Goal: Check status: Check status

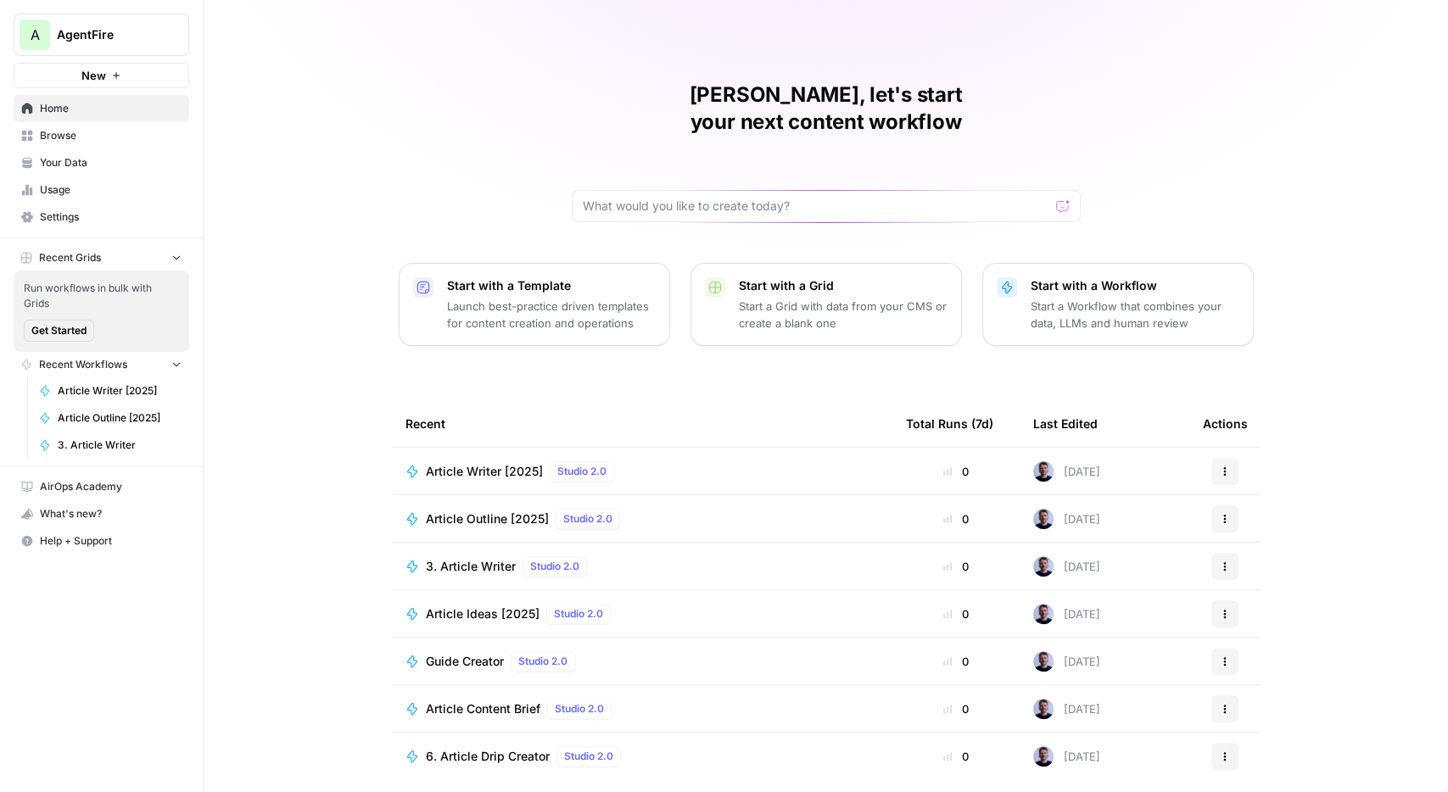
click at [55, 132] on span "Browse" at bounding box center [111, 135] width 142 height 15
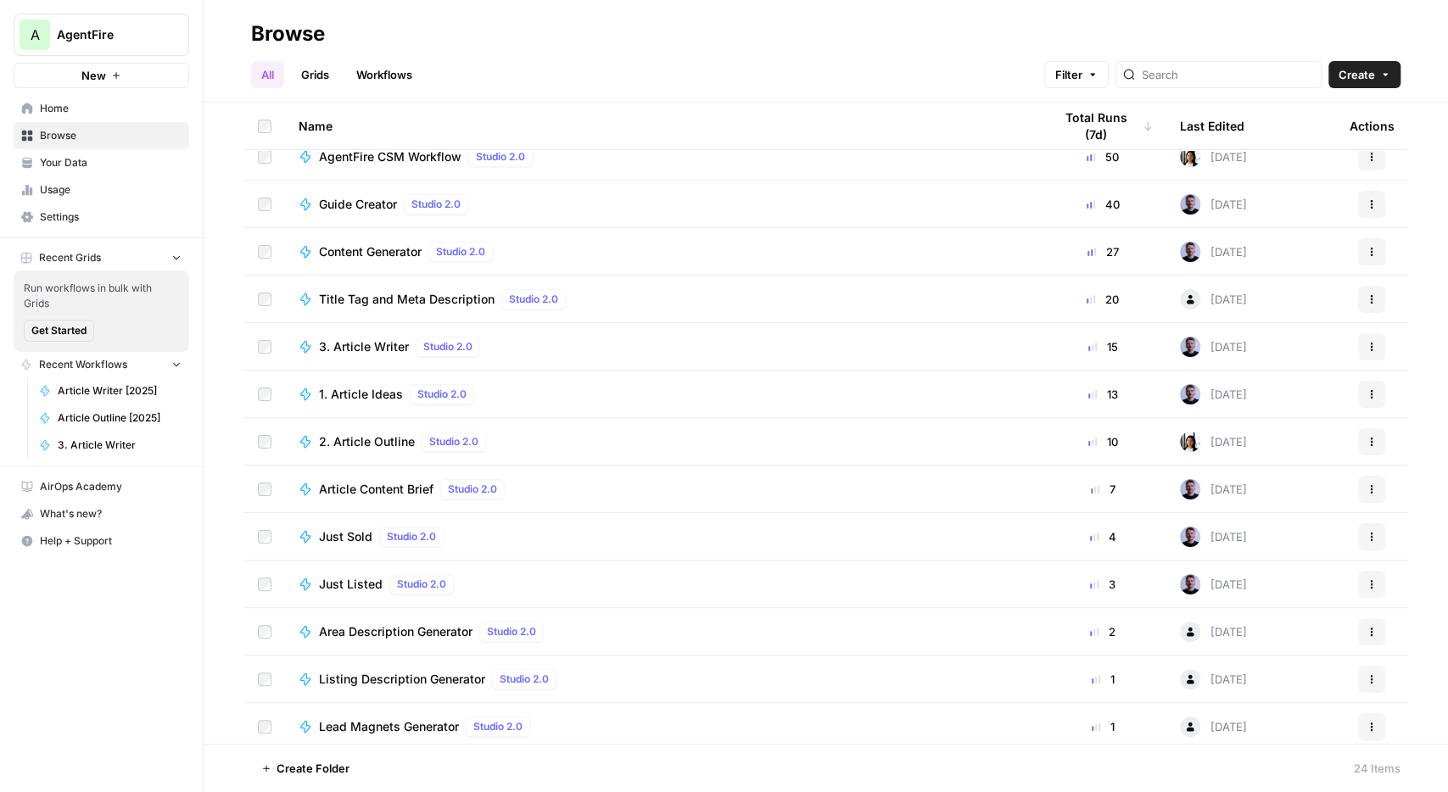
scroll to position [295, 0]
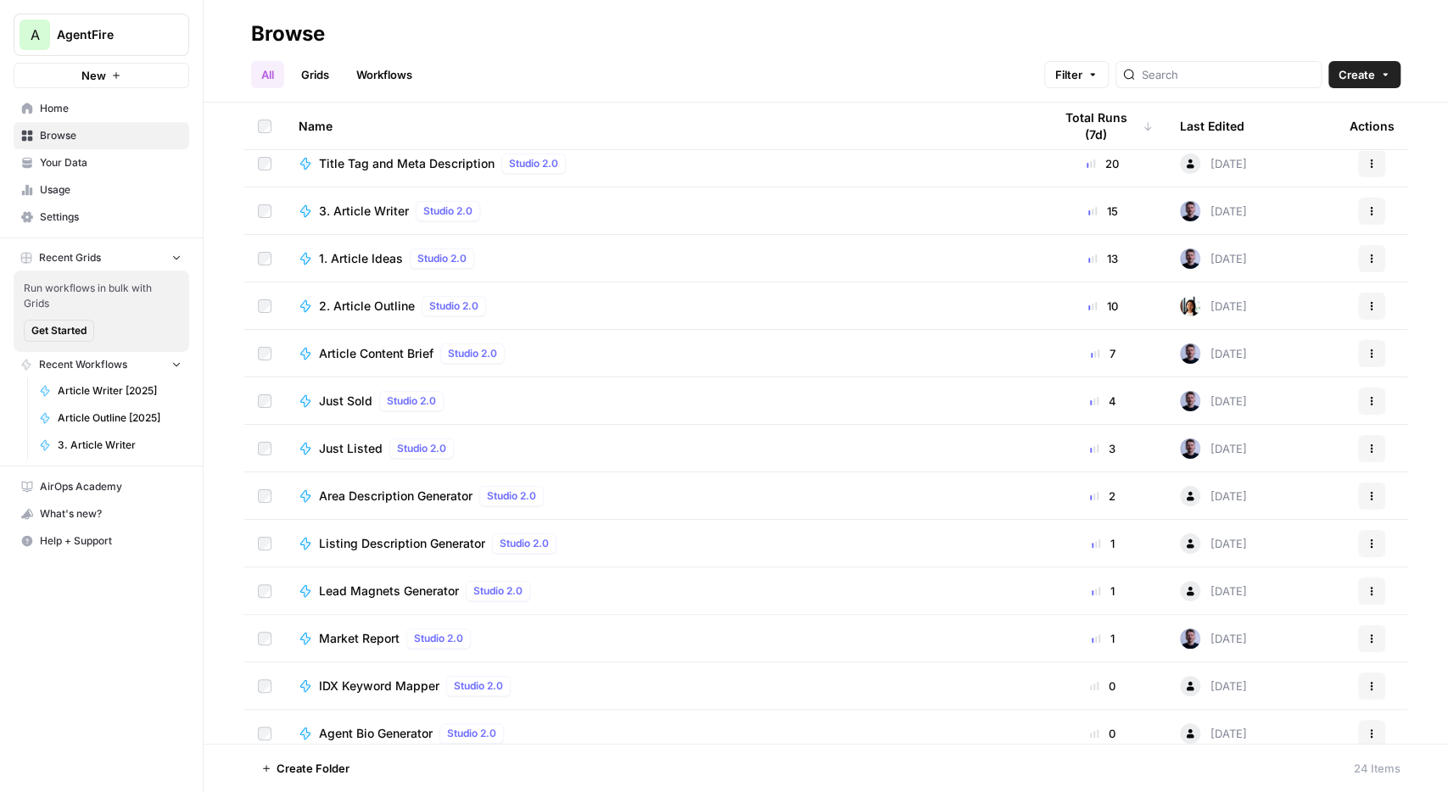
click at [382, 352] on span "Article Content Brief" at bounding box center [376, 353] width 114 height 17
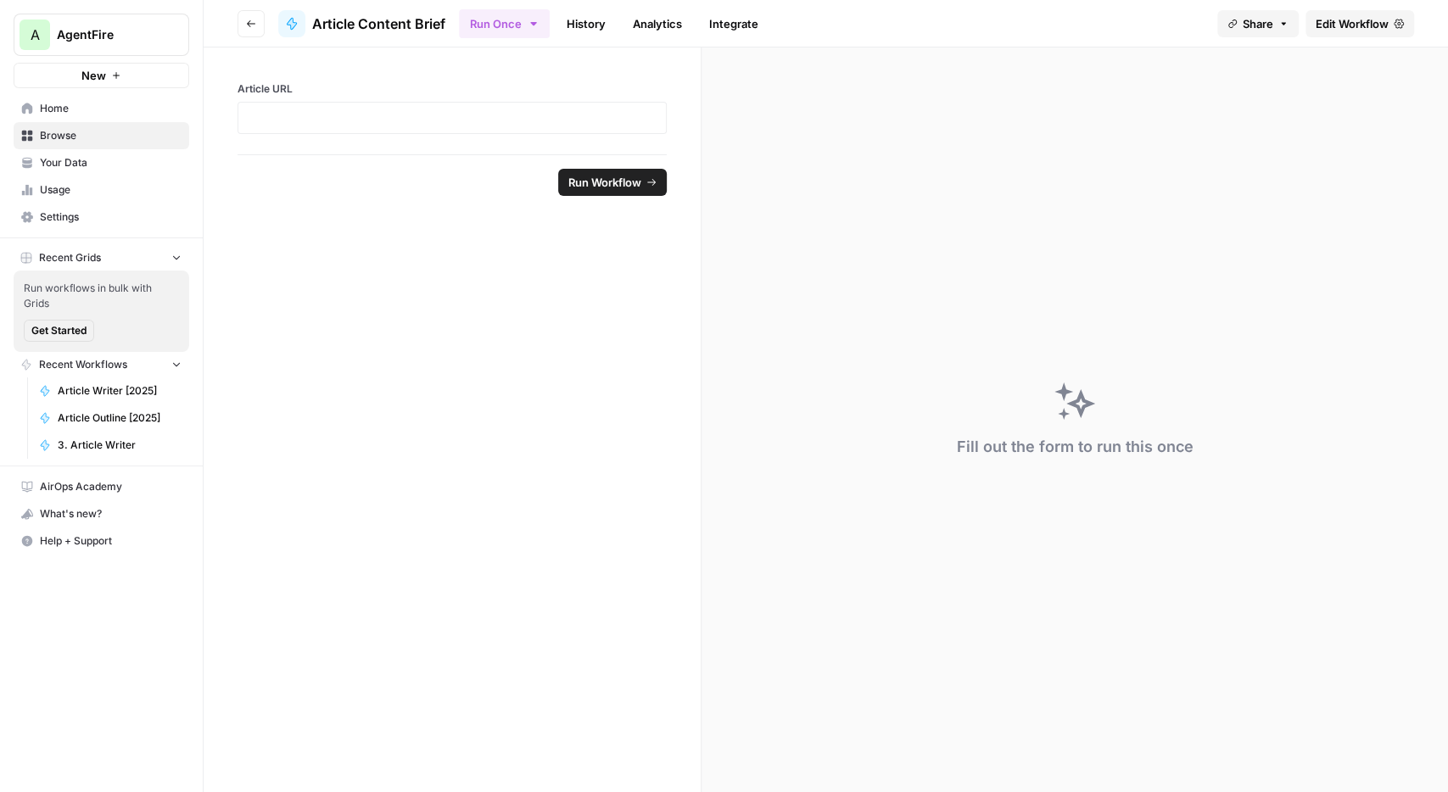
click at [584, 30] on link "History" at bounding box center [585, 23] width 59 height 27
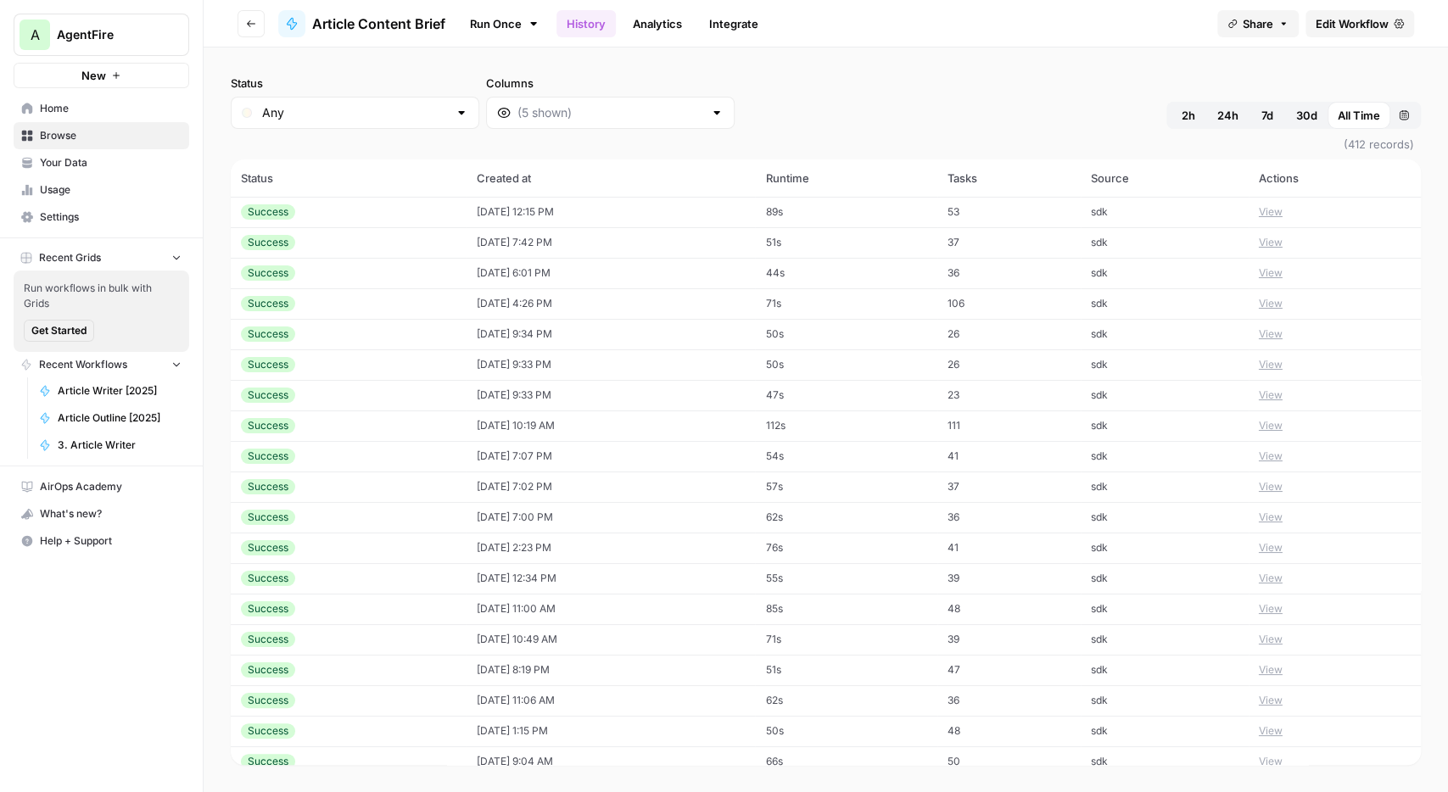
click at [383, 213] on div "Success" at bounding box center [348, 211] width 215 height 15
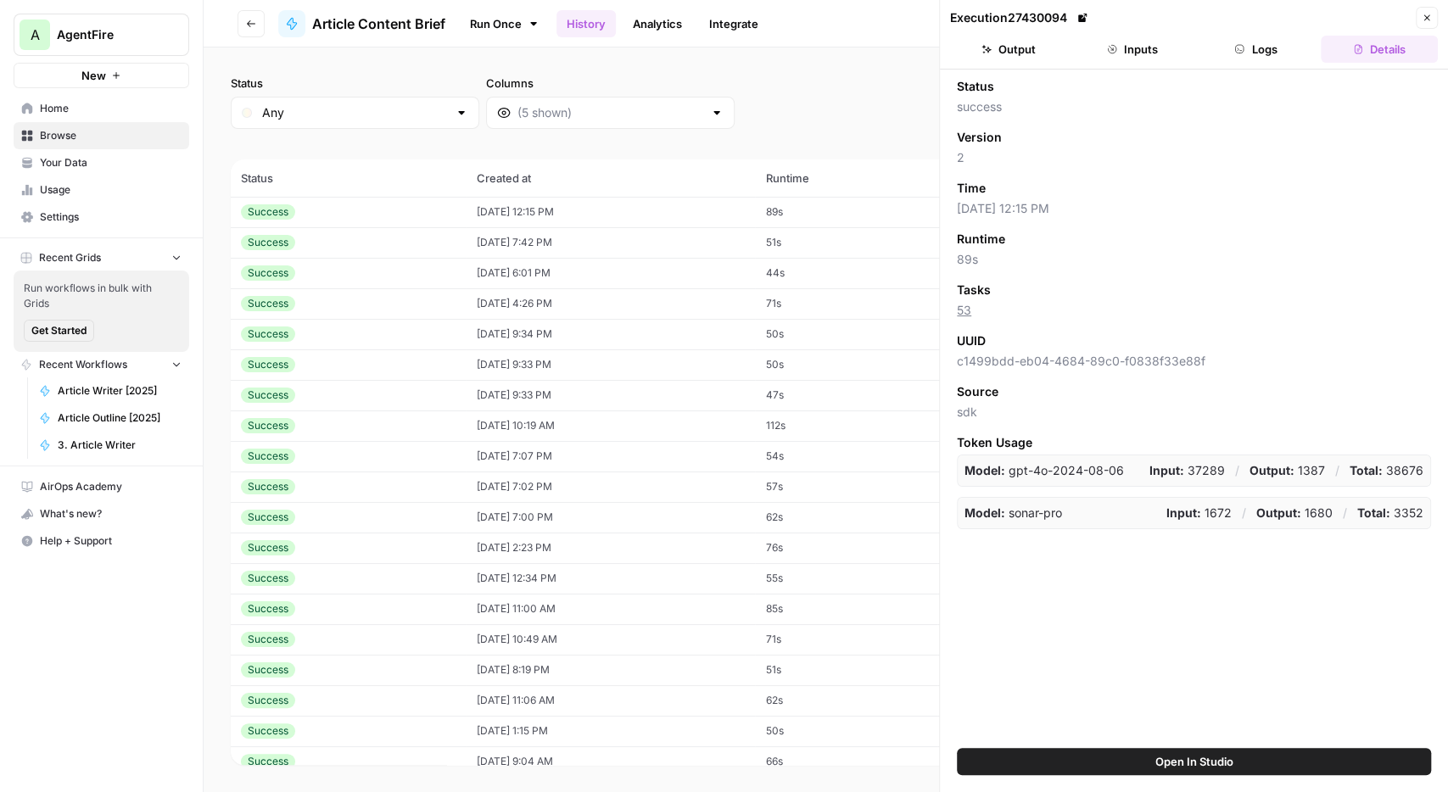
click at [1120, 55] on button "Inputs" at bounding box center [1132, 49] width 117 height 27
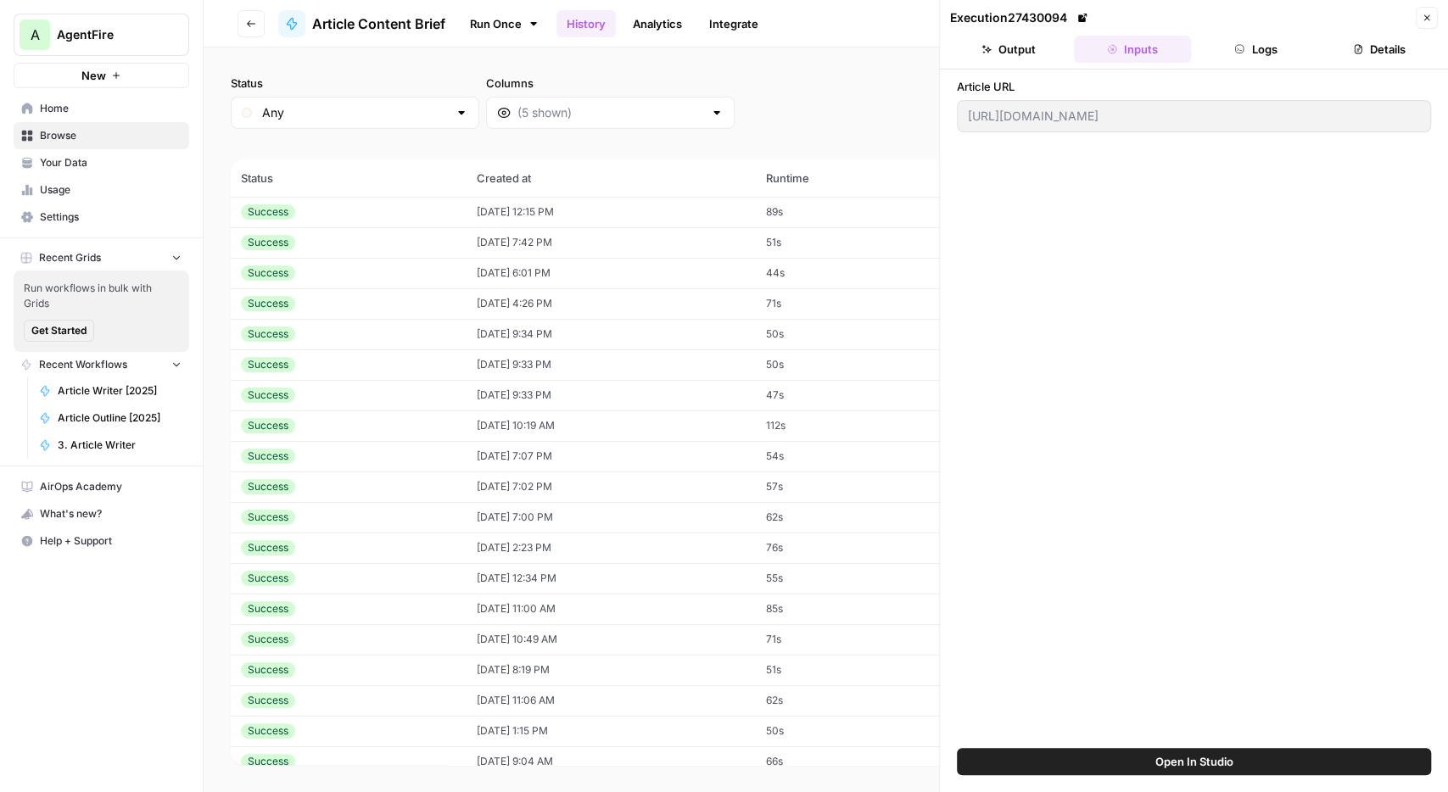
click at [1447, 23] on header "Execution 27430094 Close Output Inputs Logs Details" at bounding box center [1194, 35] width 508 height 70
click at [87, 135] on span "Browse" at bounding box center [111, 135] width 142 height 15
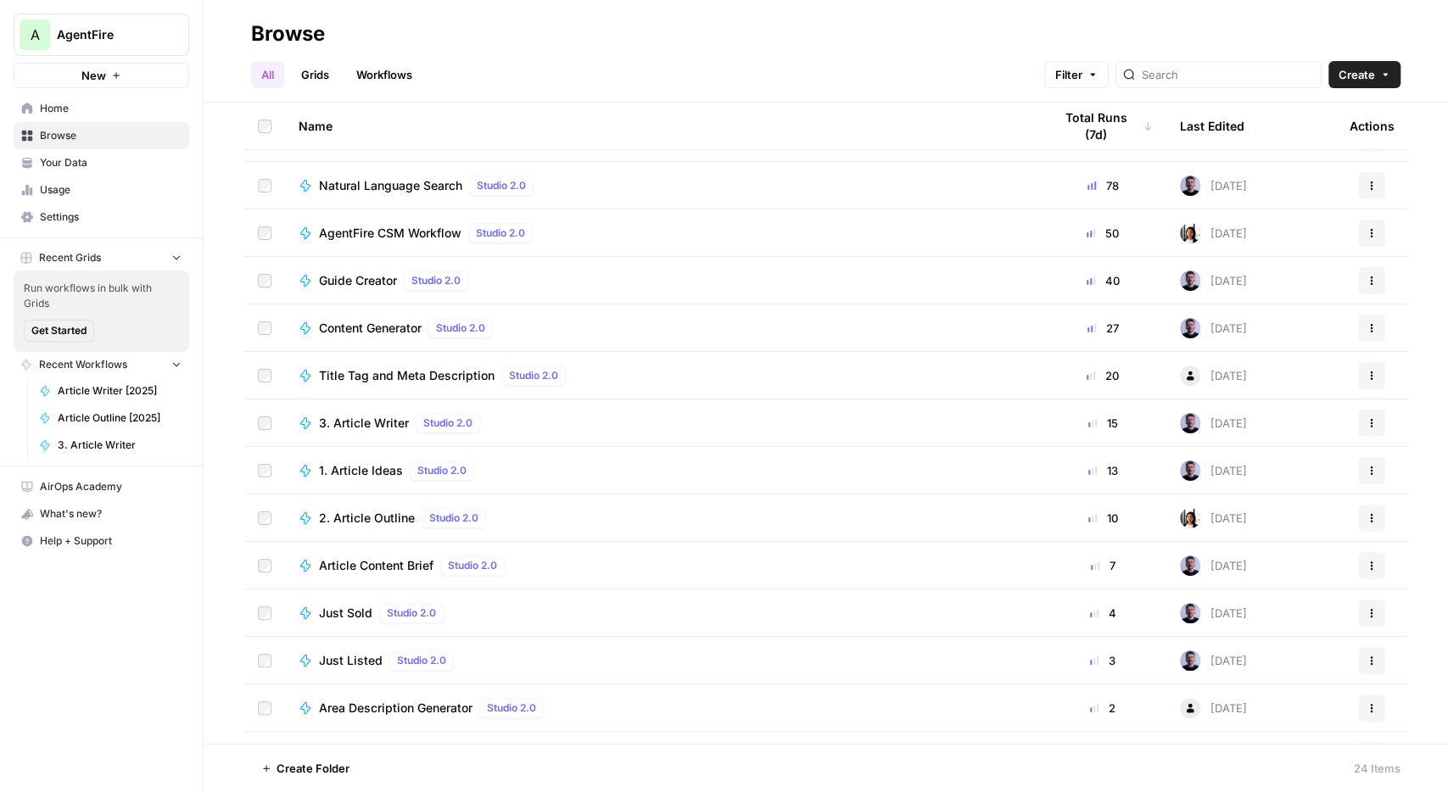
scroll to position [98, 0]
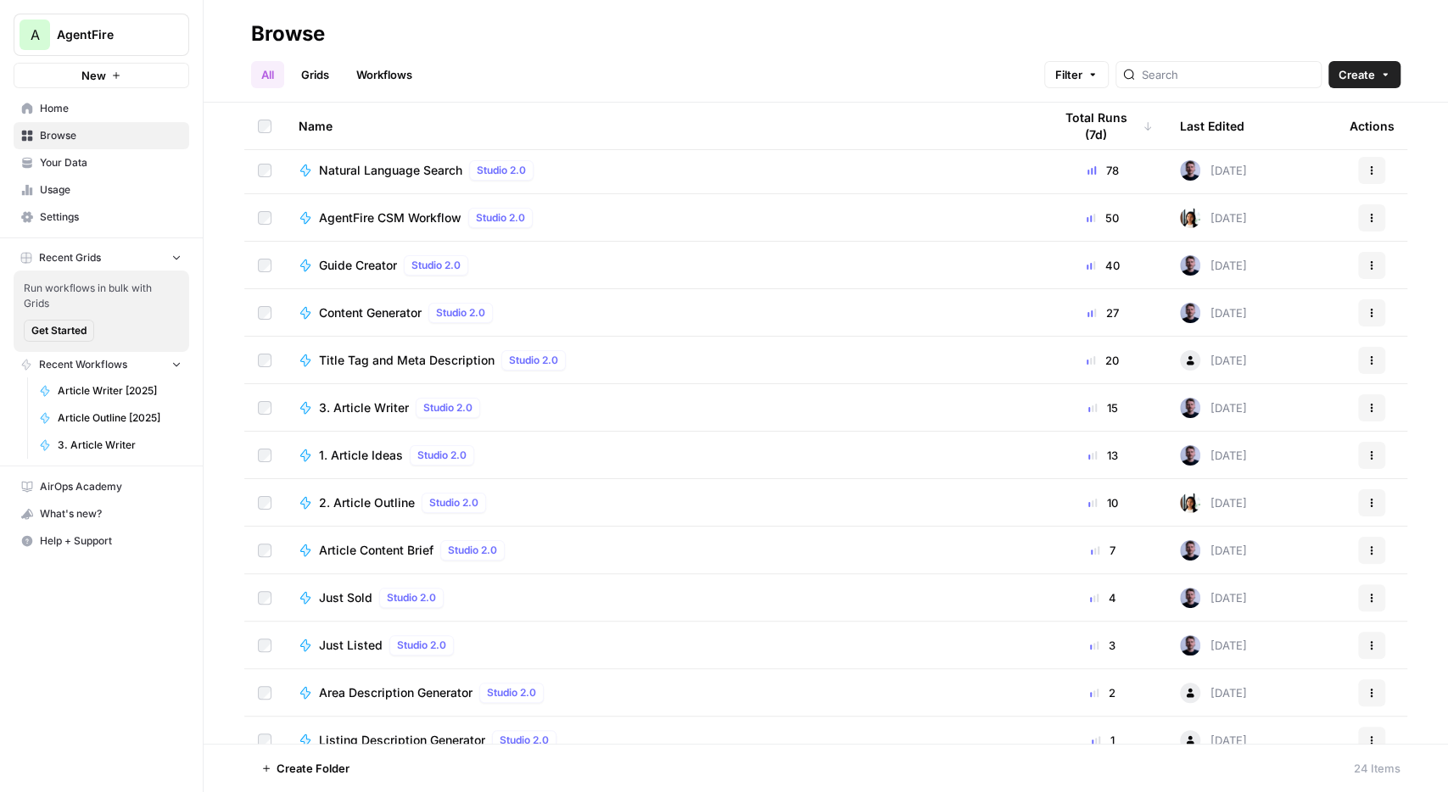
click at [364, 411] on span "3. Article Writer" at bounding box center [364, 407] width 90 height 17
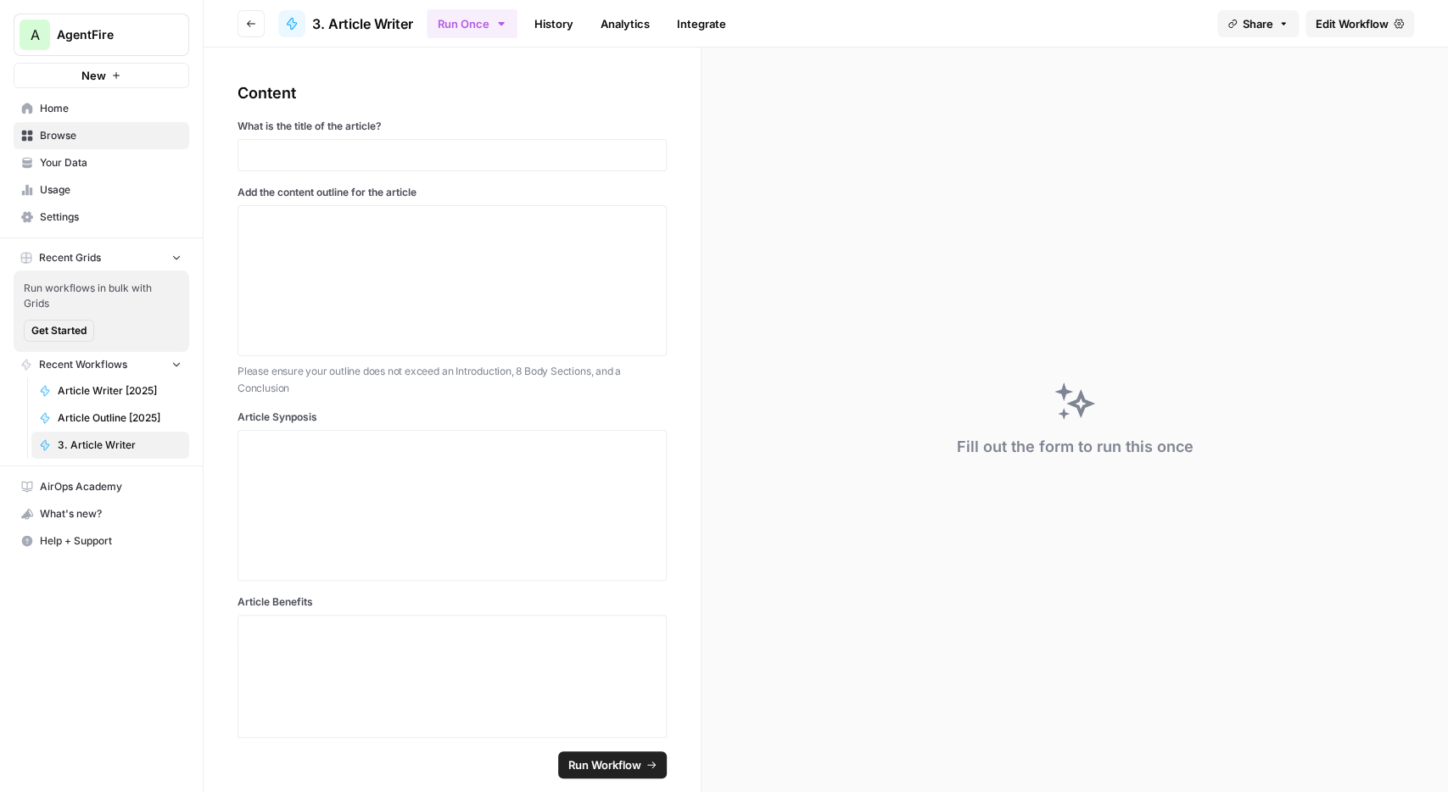
click at [559, 16] on link "History" at bounding box center [553, 23] width 59 height 27
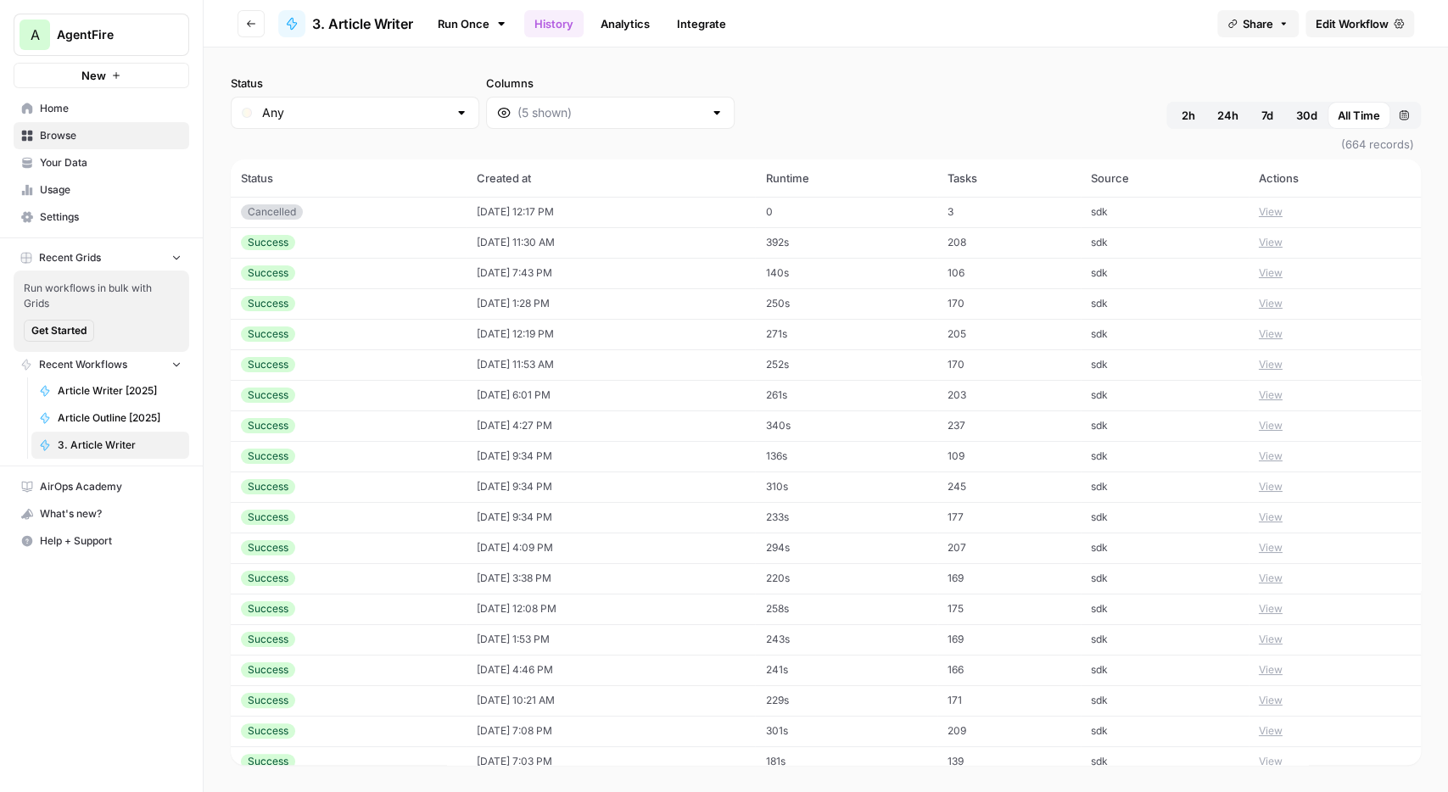
click at [395, 214] on div "Cancelled" at bounding box center [348, 211] width 215 height 15
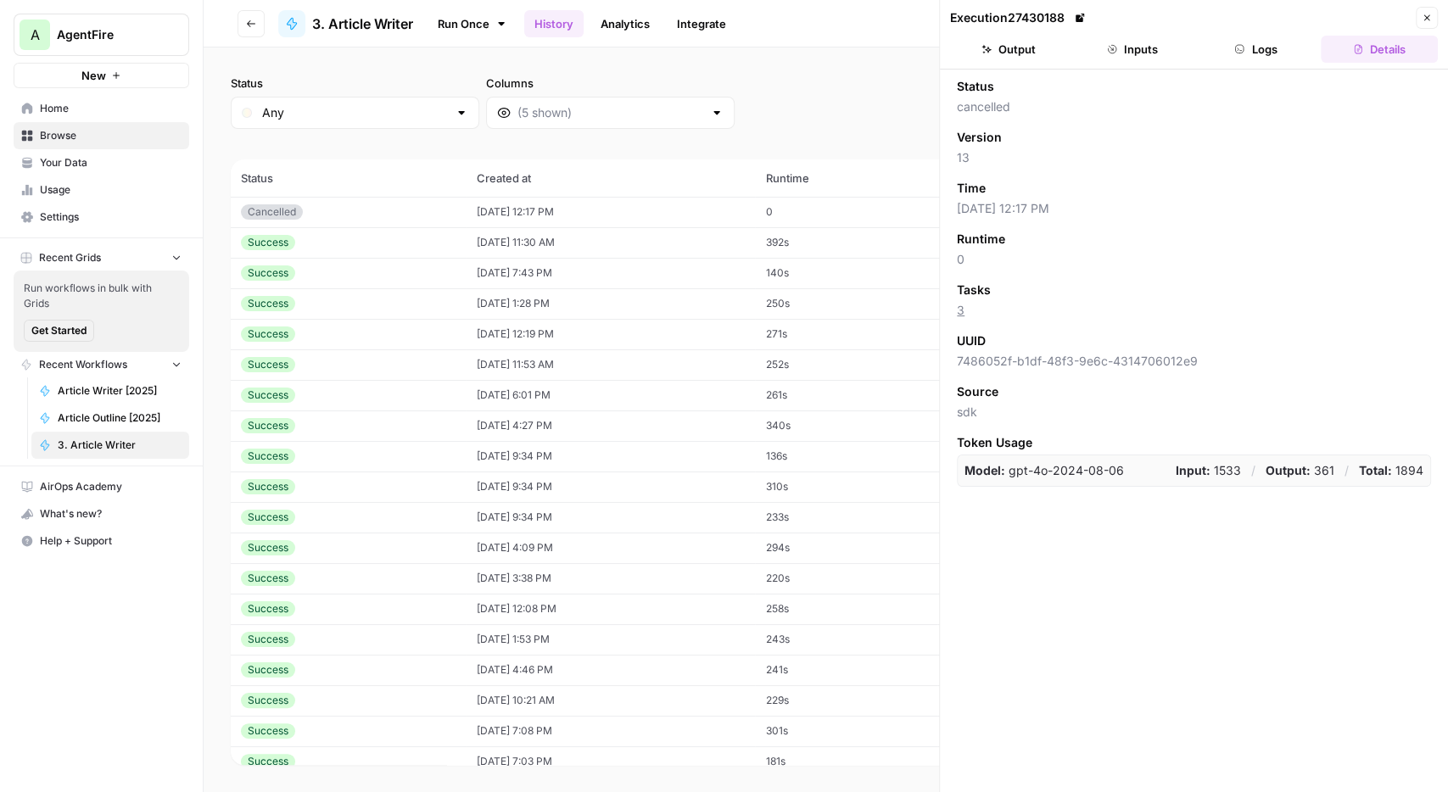
click at [1139, 48] on button "Inputs" at bounding box center [1132, 49] width 117 height 27
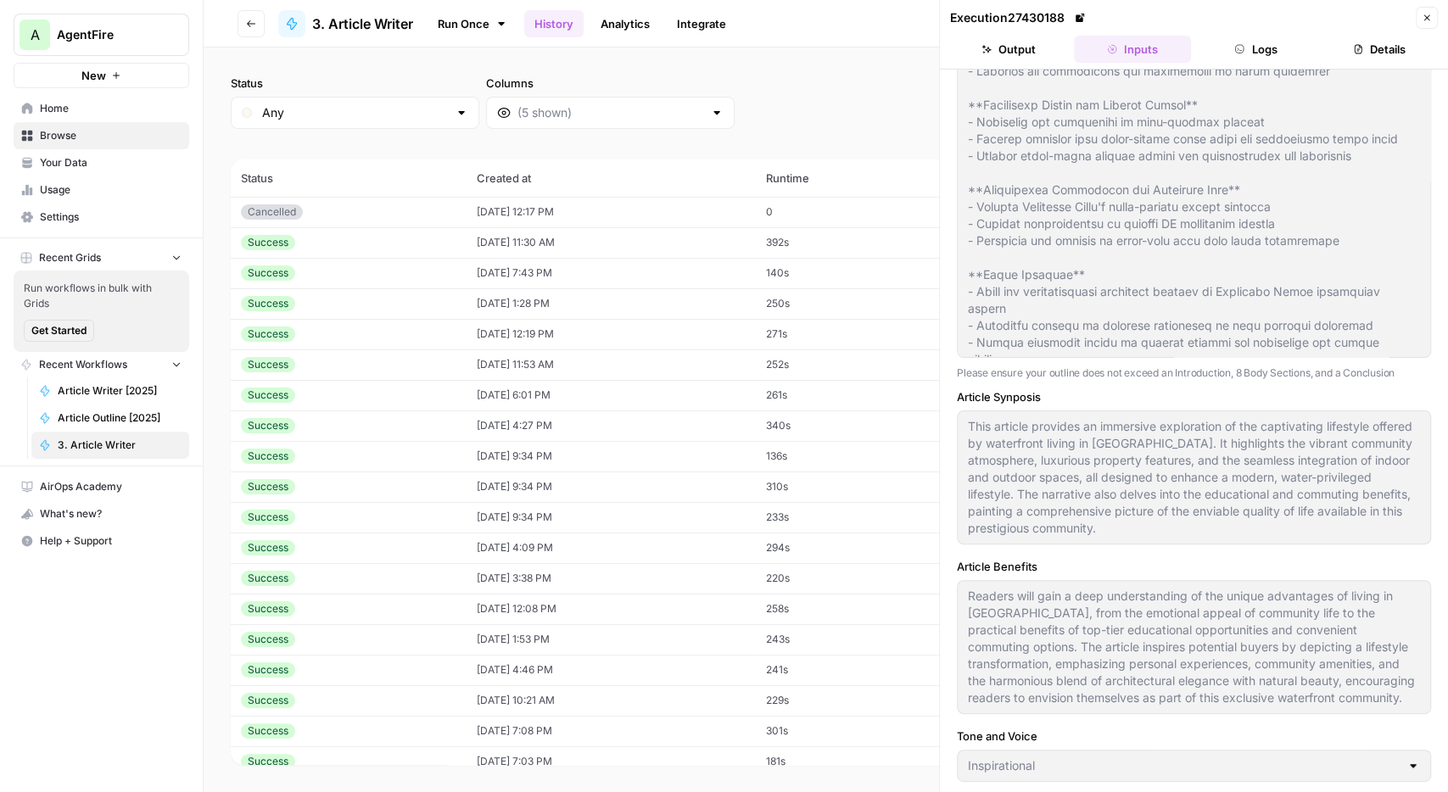
scroll to position [300, 0]
